Goal: Navigation & Orientation: Find specific page/section

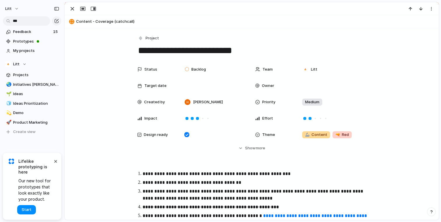
scroll to position [165, 0]
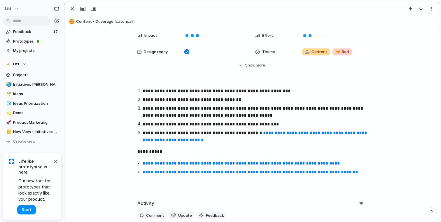
scroll to position [95, 0]
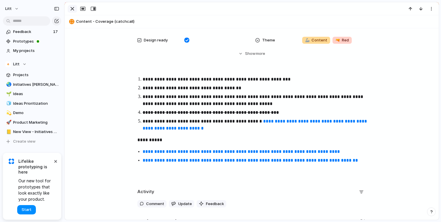
click at [74, 11] on div "button" at bounding box center [72, 8] width 7 height 7
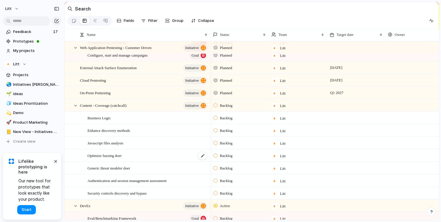
click at [148, 157] on div "Optimize fuzzing doer" at bounding box center [148, 156] width 121 height 12
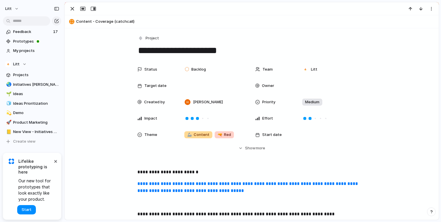
click at [148, 157] on div "Status Backlog Team Litt Target date Owner Created by [PERSON_NAME] Priority Me…" at bounding box center [252, 113] width 360 height 98
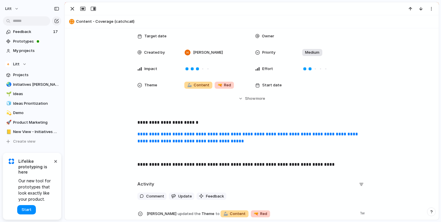
scroll to position [63, 0]
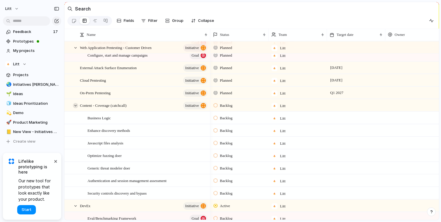
click at [74, 105] on div at bounding box center [75, 105] width 5 height 5
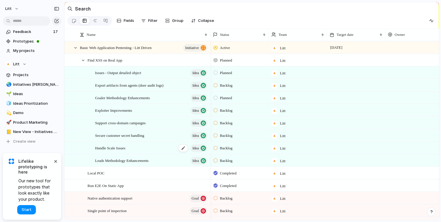
click at [156, 147] on div "Handle Scale Issues Idea" at bounding box center [151, 148] width 113 height 12
click at [55, 164] on button "×" at bounding box center [55, 161] width 7 height 7
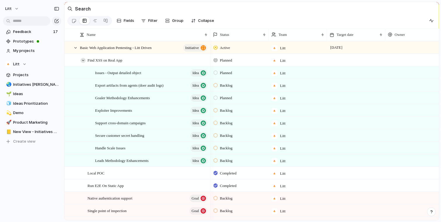
click at [82, 60] on div at bounding box center [83, 60] width 5 height 5
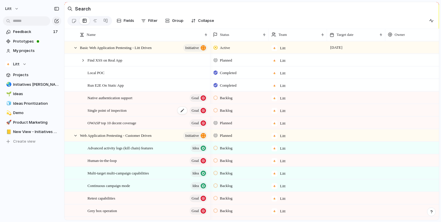
click at [146, 113] on div "Single point of inspection Goal" at bounding box center [148, 111] width 121 height 12
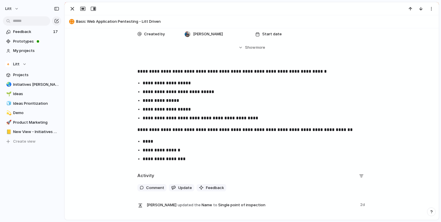
scroll to position [68, 0]
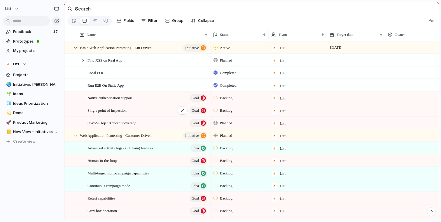
click at [148, 110] on div "Single point of inspection Goal" at bounding box center [148, 111] width 121 height 12
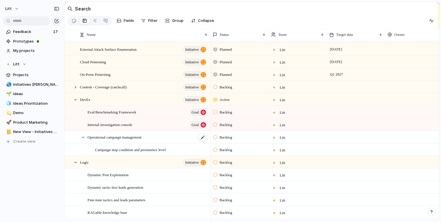
scroll to position [230, 0]
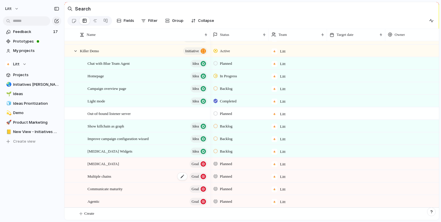
click at [130, 176] on div "Multiple chains Goal" at bounding box center [148, 177] width 121 height 12
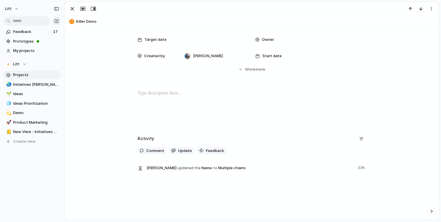
click at [27, 74] on span "Projects" at bounding box center [36, 75] width 46 height 6
